Goal: Navigation & Orientation: Find specific page/section

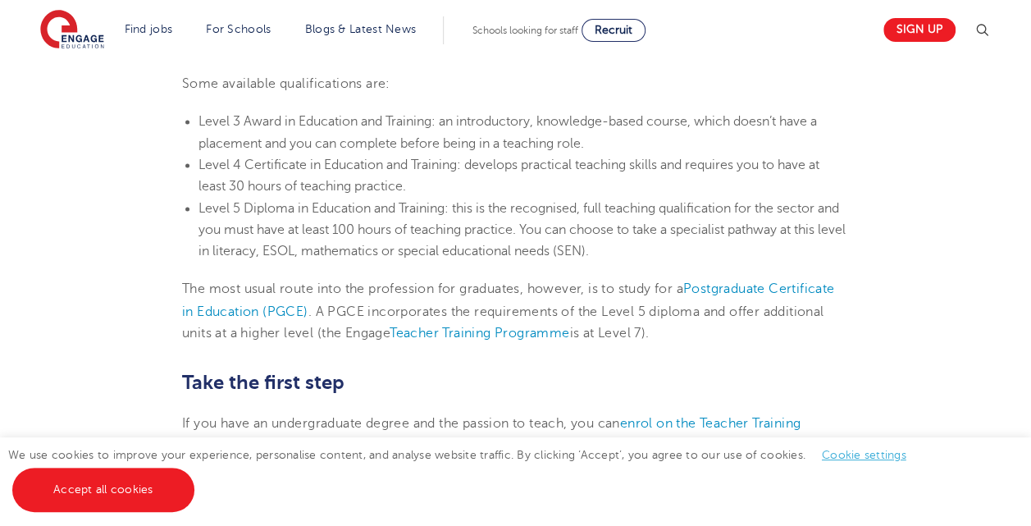
scroll to position [1234, 0]
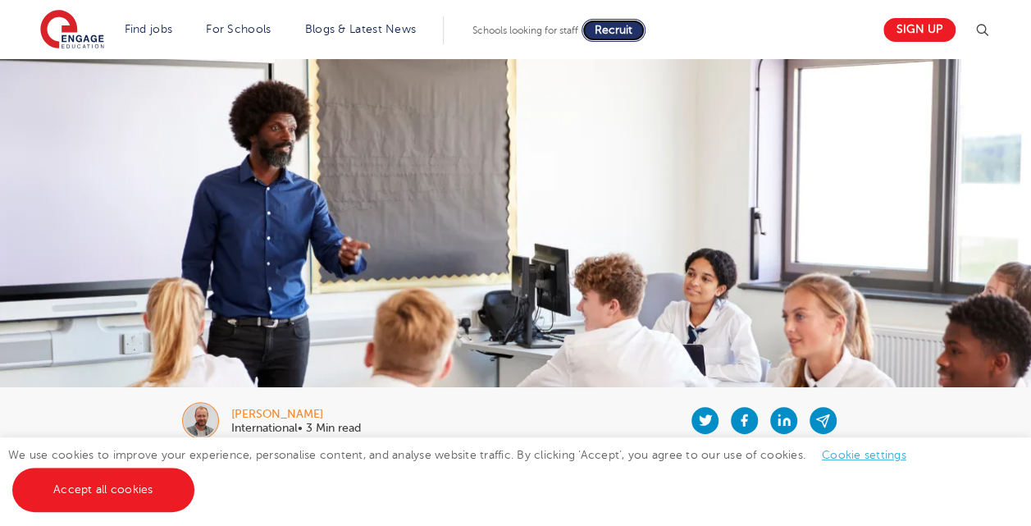
click at [614, 34] on span "Recruit" at bounding box center [613, 30] width 38 height 12
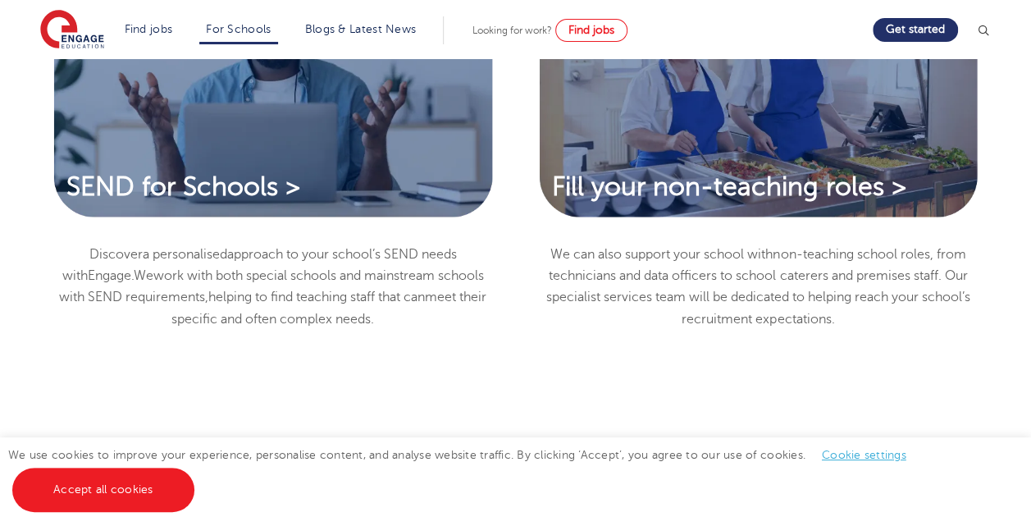
scroll to position [1391, 0]
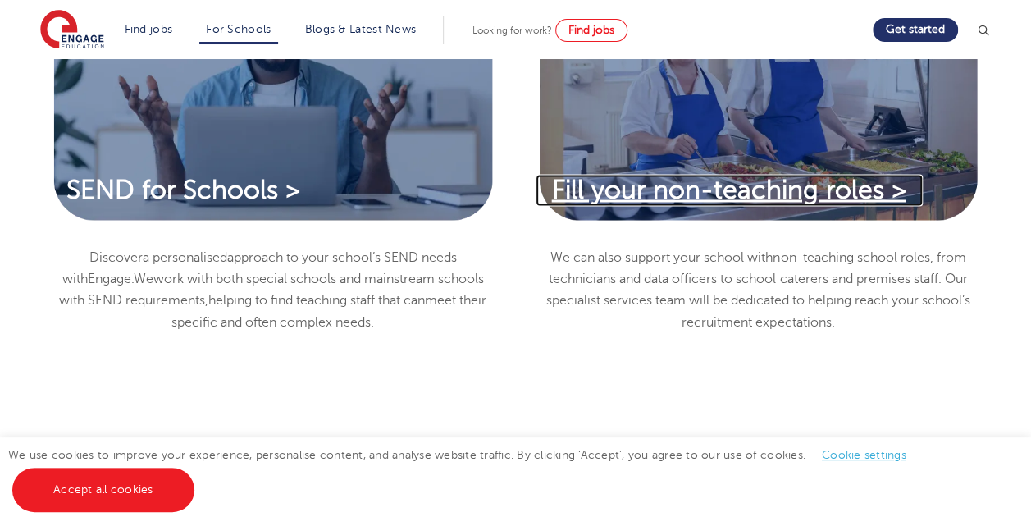
click at [640, 202] on span "Fill your non-teaching roles >" at bounding box center [729, 189] width 354 height 29
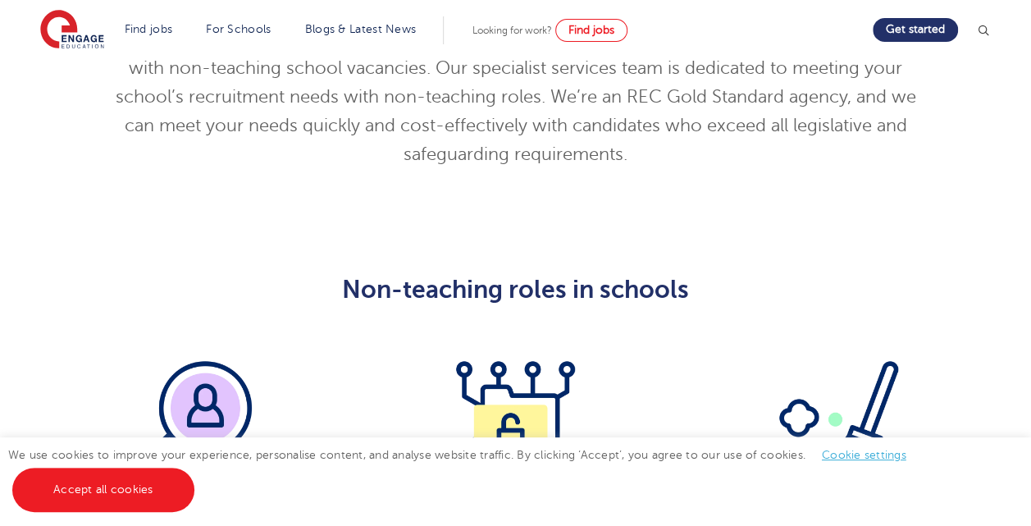
scroll to position [509, 0]
